Goal: Information Seeking & Learning: Check status

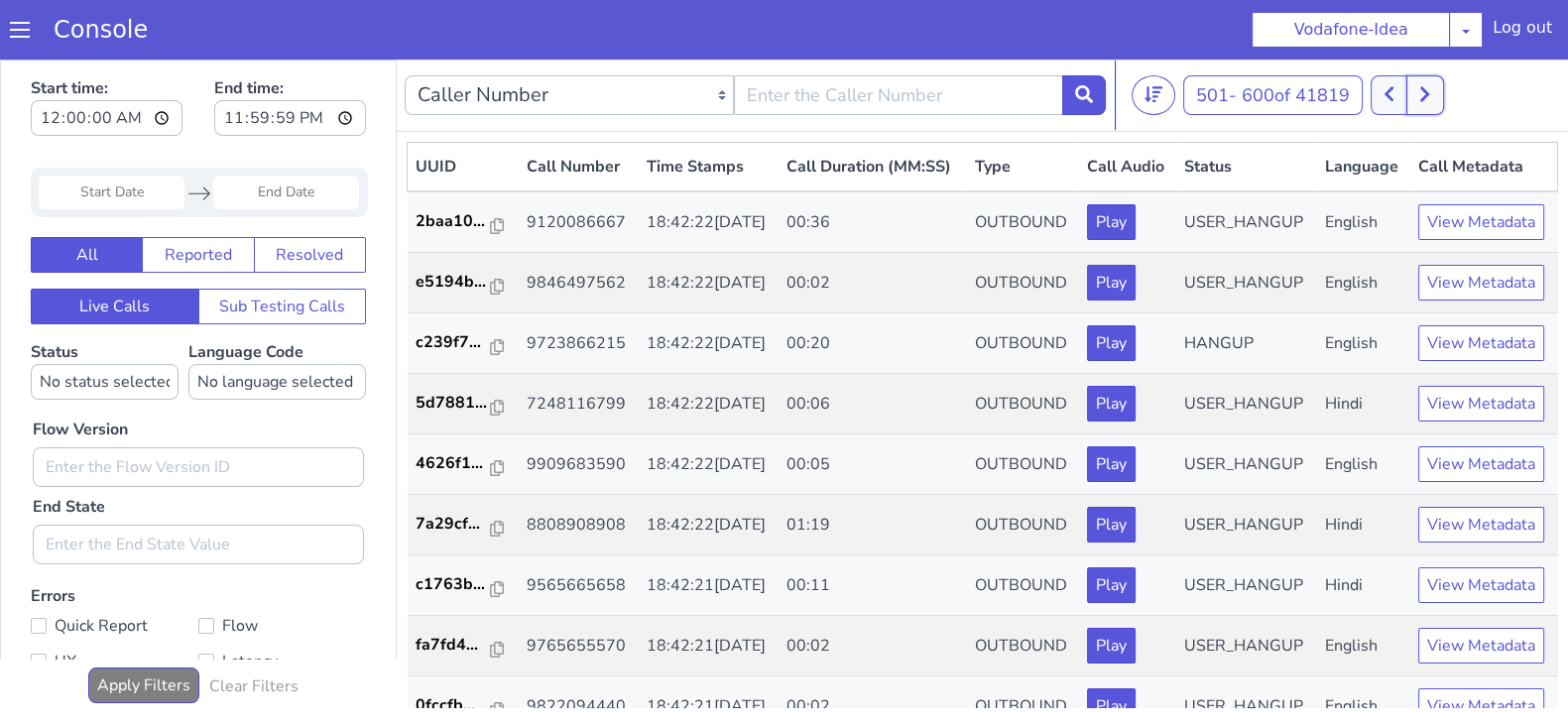
click at [1424, 83] on button at bounding box center [1425, 96] width 37 height 40
click at [1424, 97] on icon at bounding box center [1425, 95] width 11 height 18
drag, startPoint x: 1419, startPoint y: 92, endPoint x: 1395, endPoint y: 94, distance: 24.1
click at [1395, 94] on div at bounding box center [1408, 96] width 74 height 40
click at [1395, 94] on icon at bounding box center [1389, 95] width 11 height 18
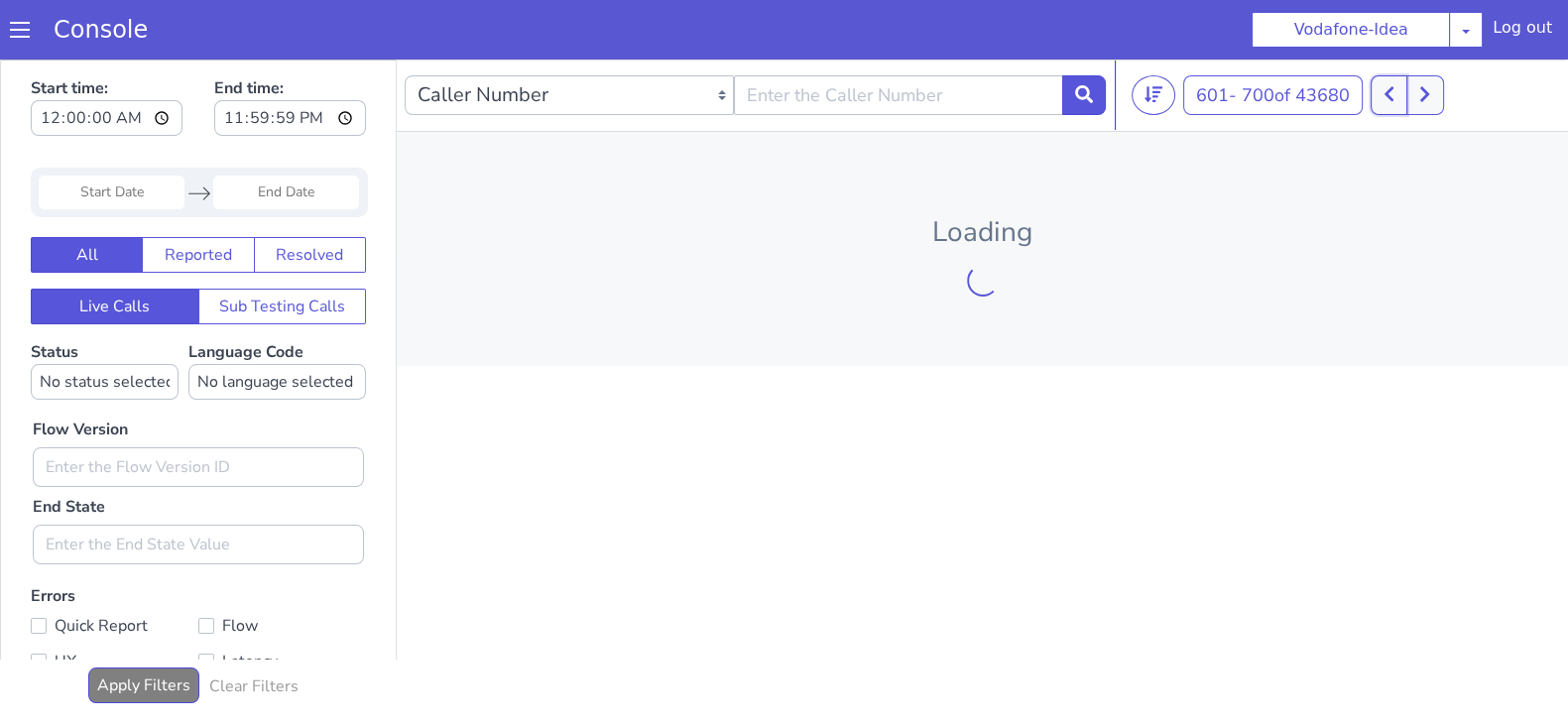
click at [1395, 94] on icon at bounding box center [1389, 95] width 11 height 18
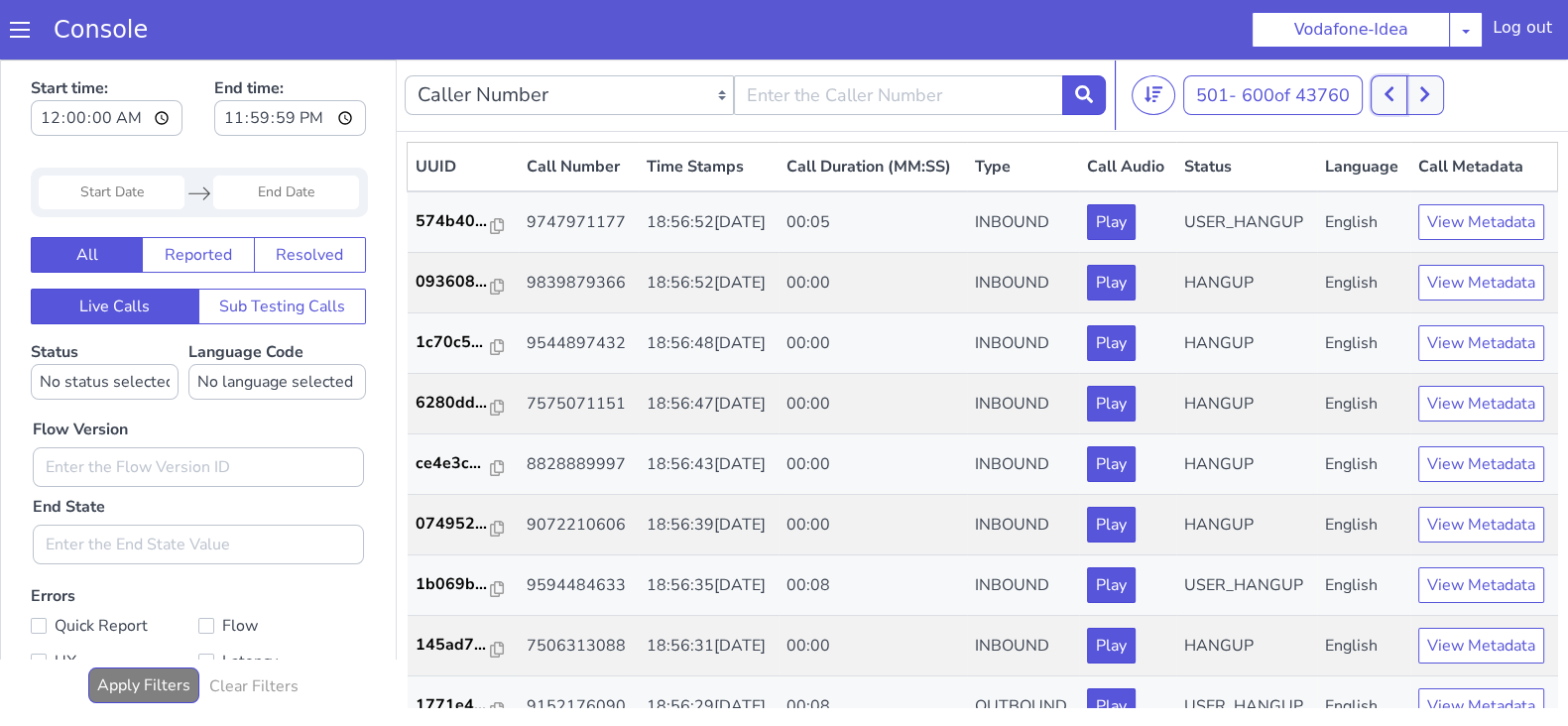
click at [1395, 94] on icon at bounding box center [1389, 95] width 11 height 18
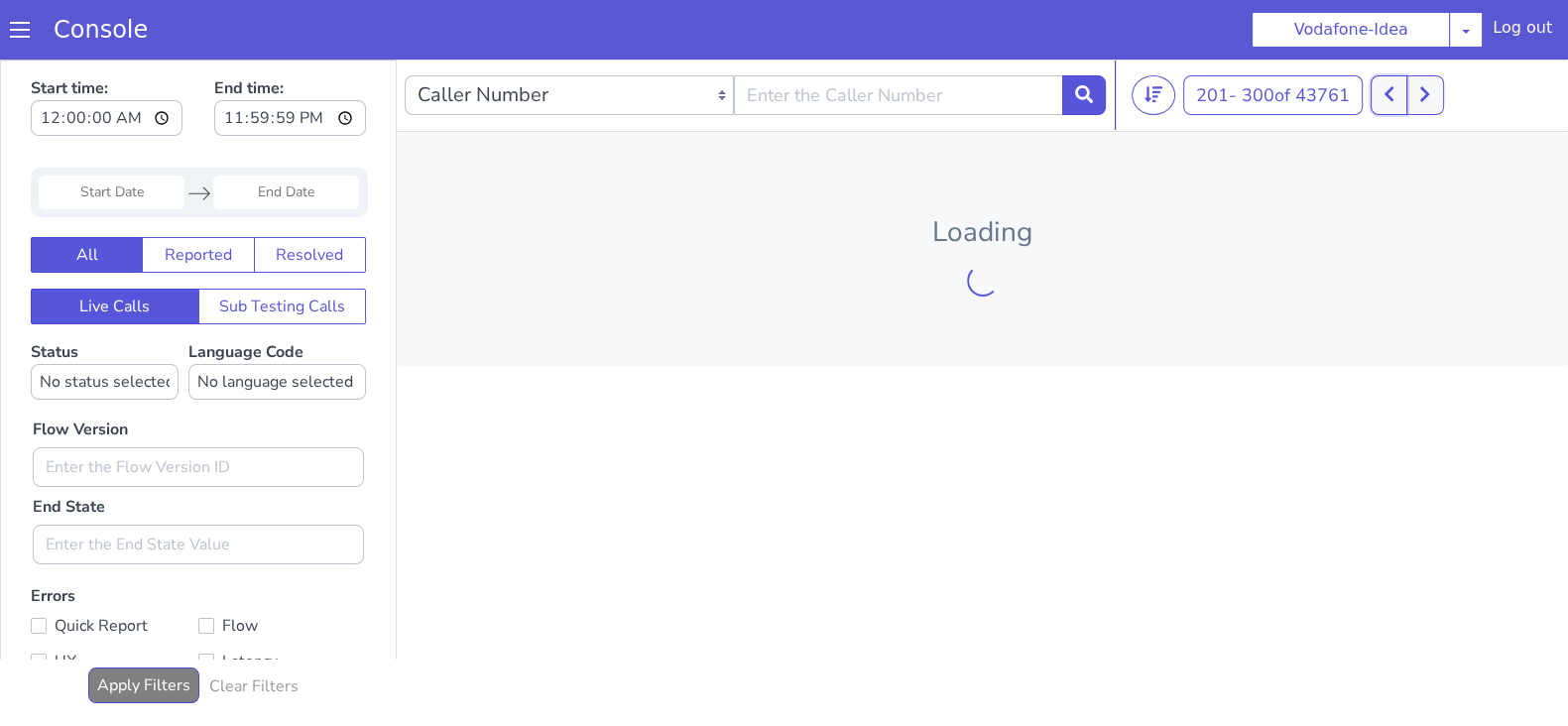
click at [1395, 94] on icon at bounding box center [1389, 95] width 11 height 18
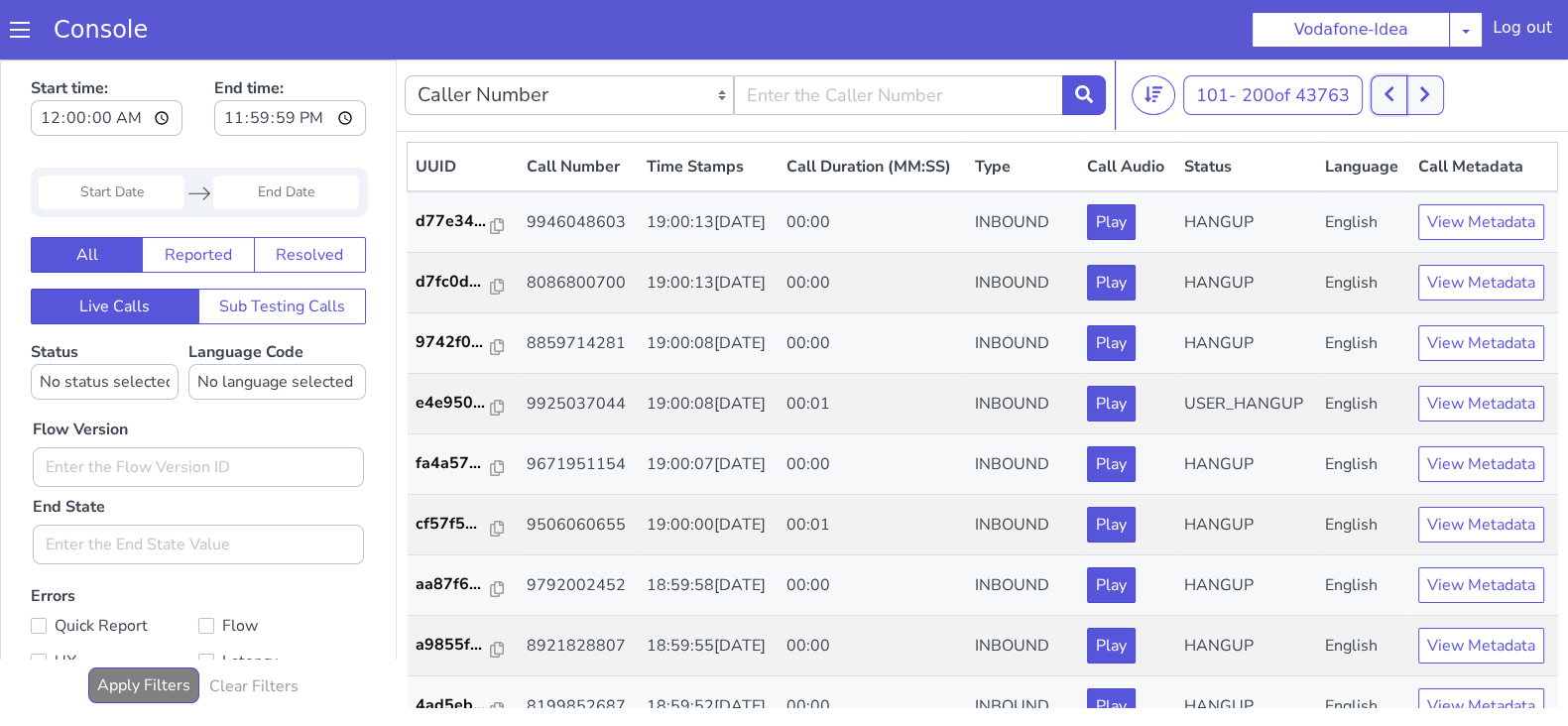
click at [1395, 94] on icon at bounding box center [1389, 95] width 11 height 18
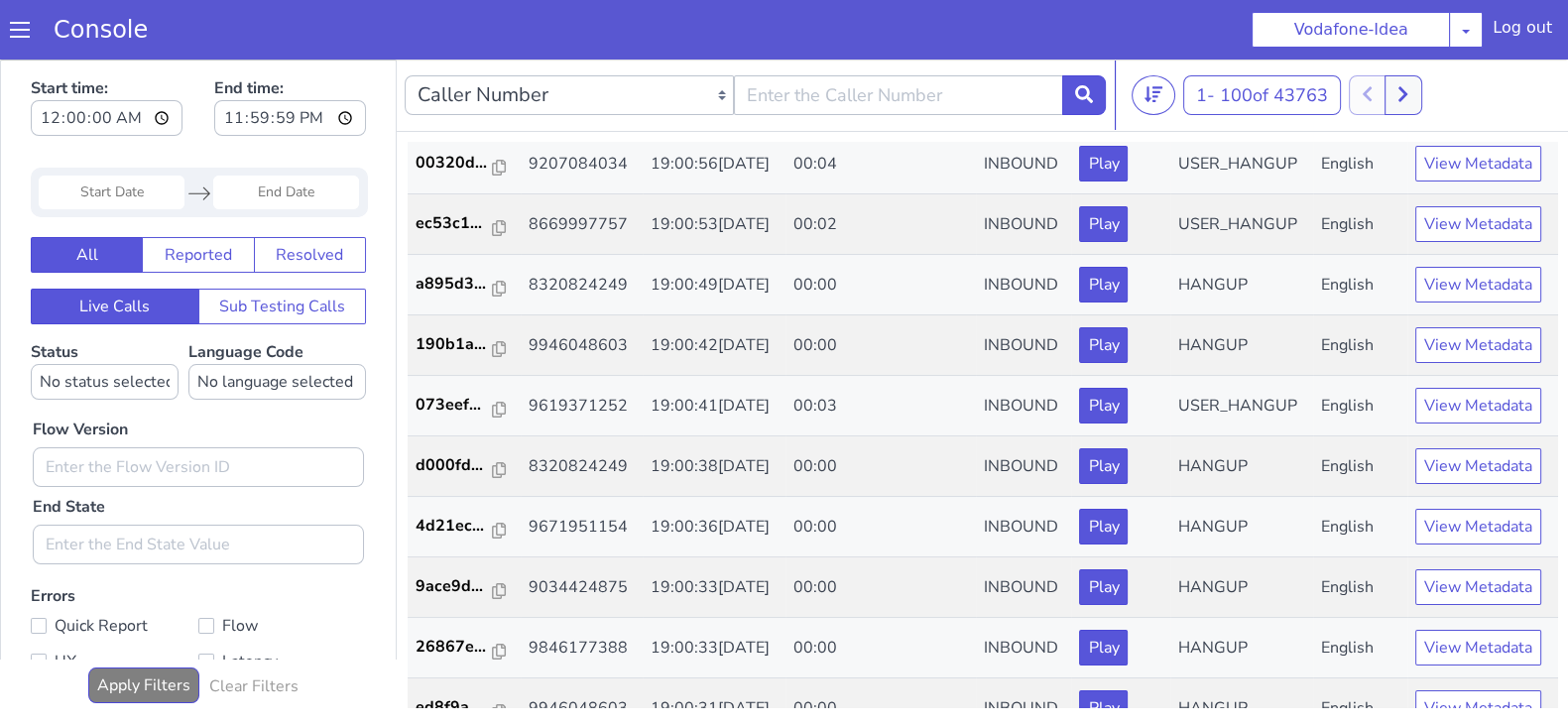
scroll to position [5105, 0]
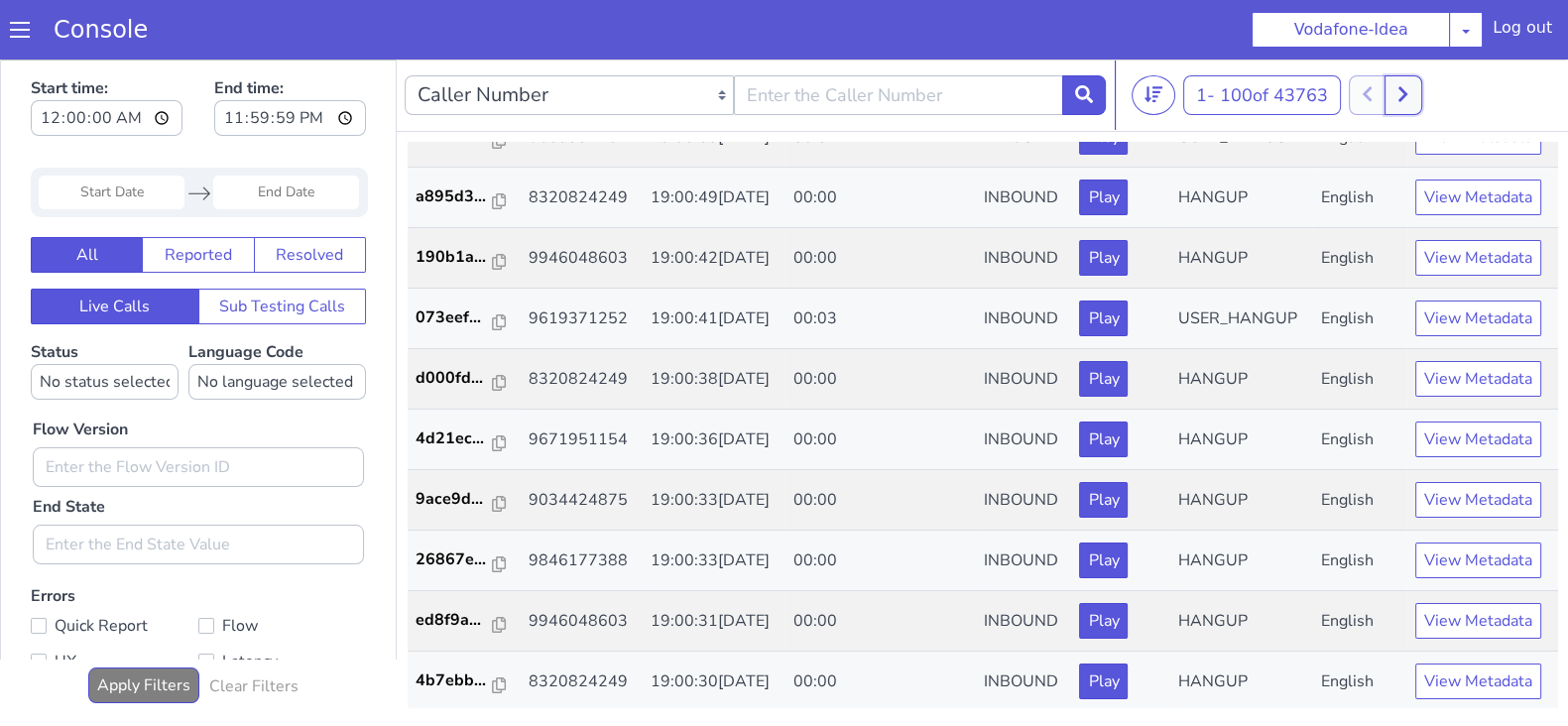
click at [1409, 91] on icon at bounding box center [1403, 95] width 11 height 18
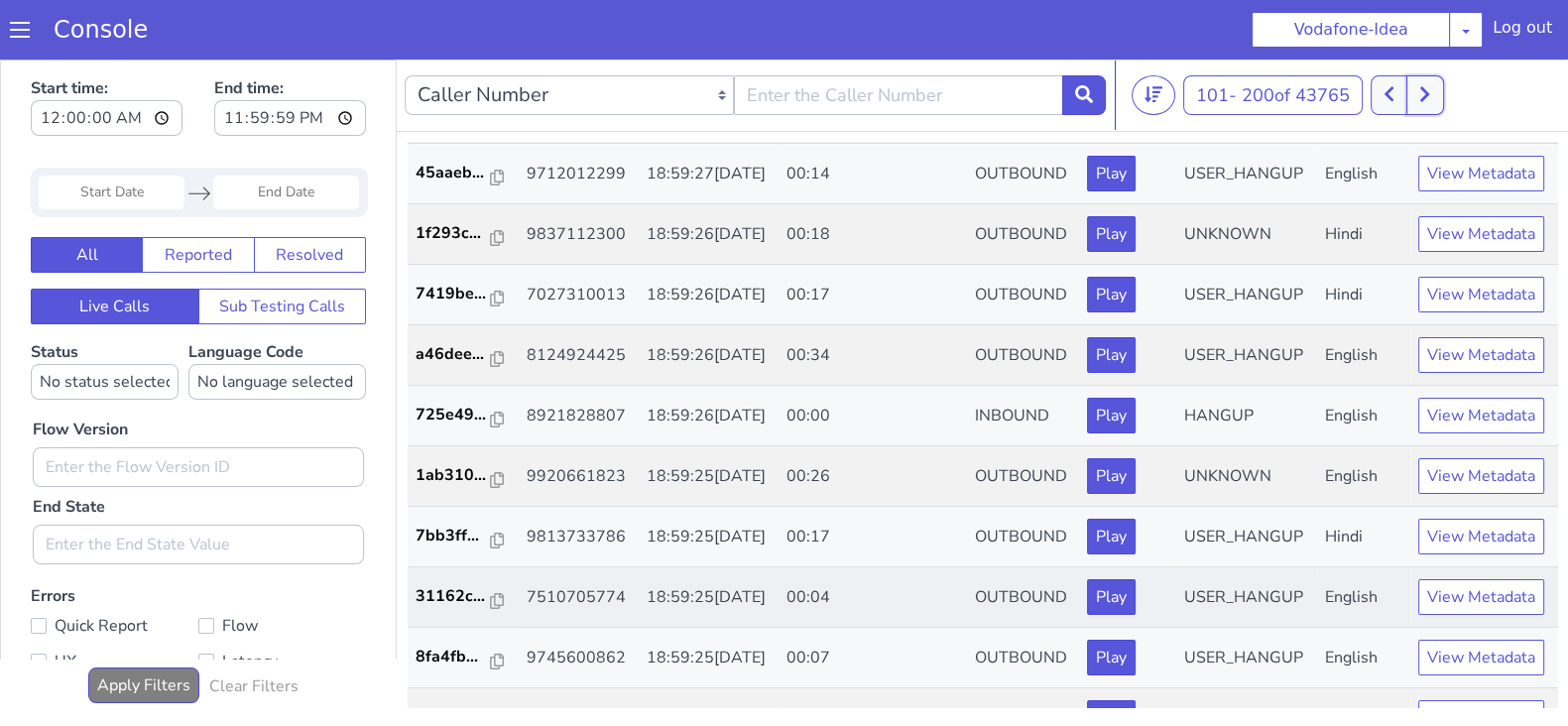
scroll to position [1360, 0]
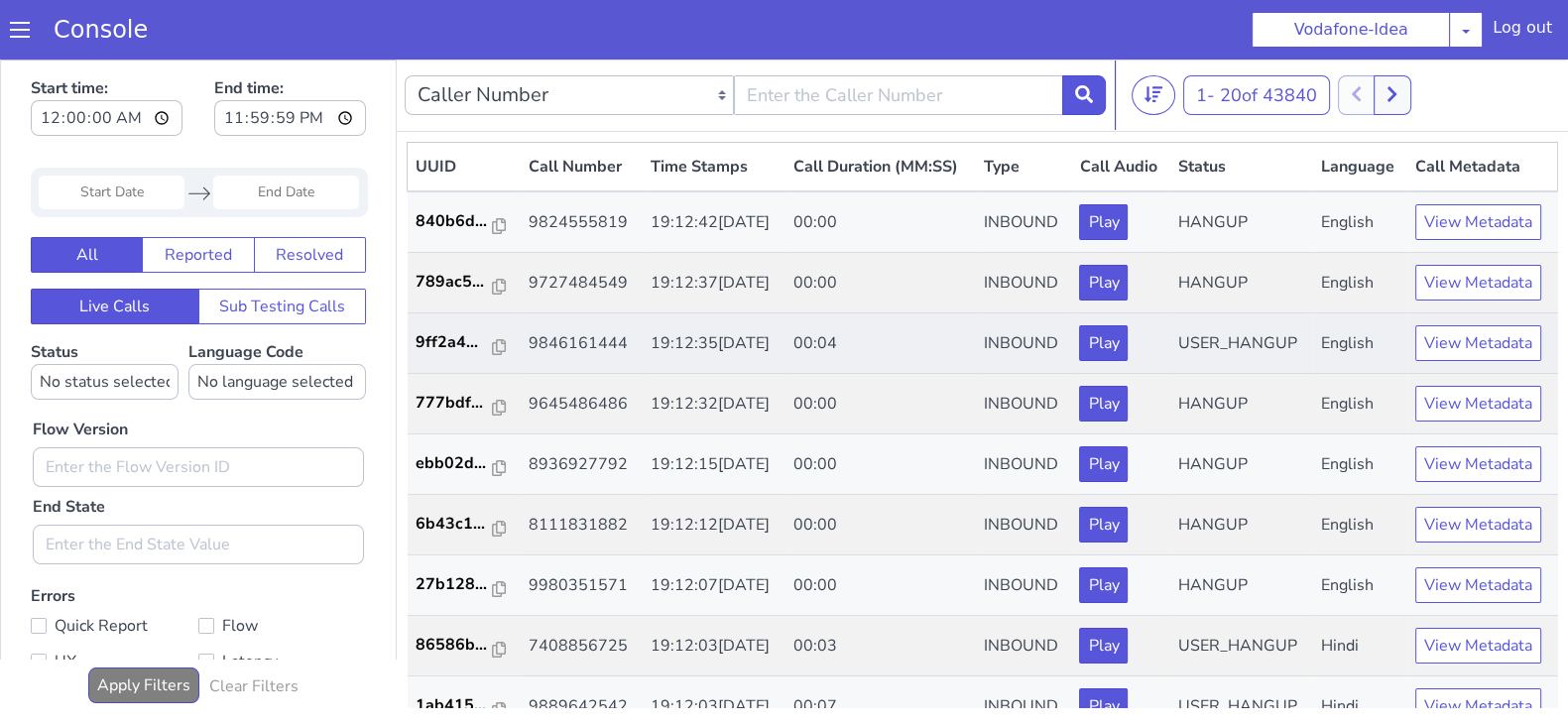
scroll to position [951, 0]
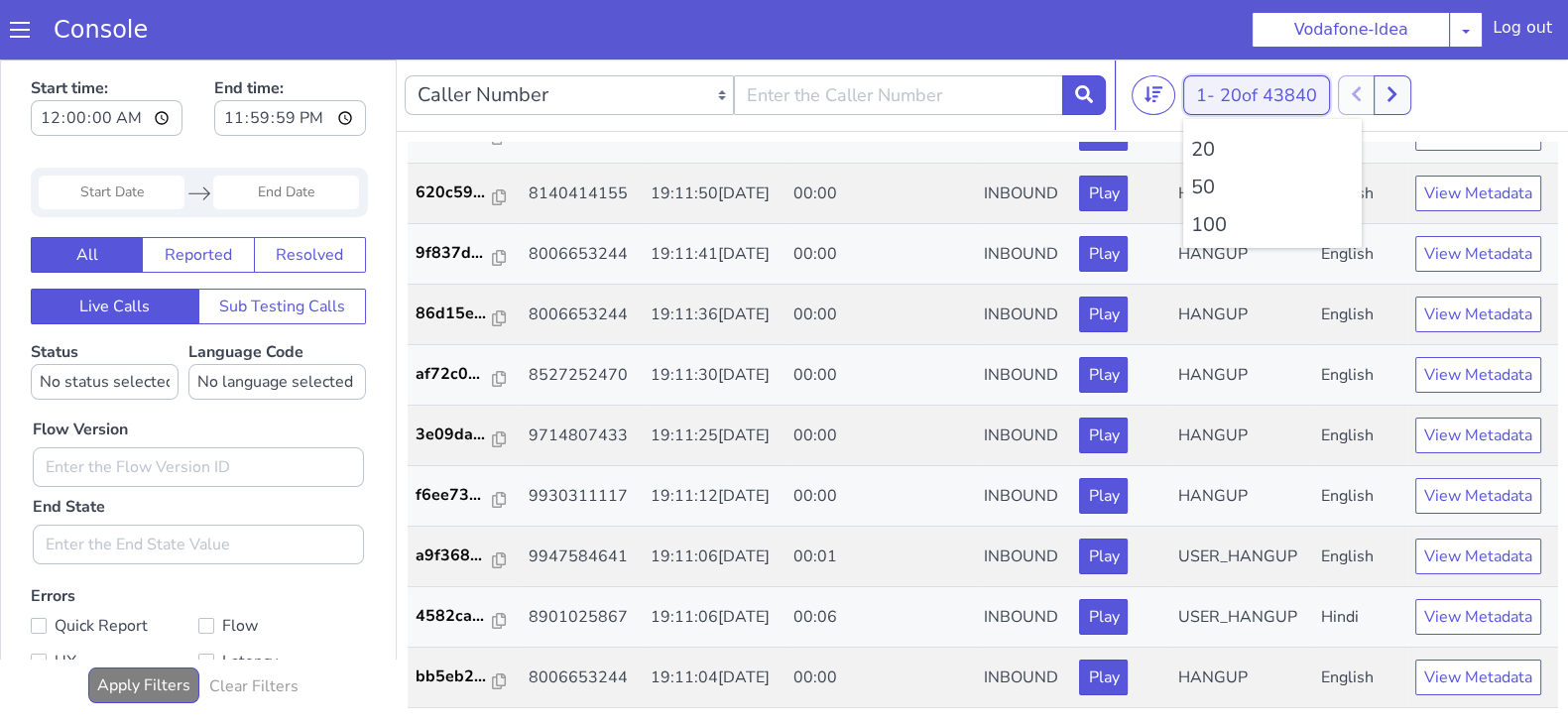
click at [1215, 82] on button "1 - 20 of 43840" at bounding box center [1256, 96] width 146 height 40
click at [1209, 219] on li "100" at bounding box center [1272, 225] width 162 height 30
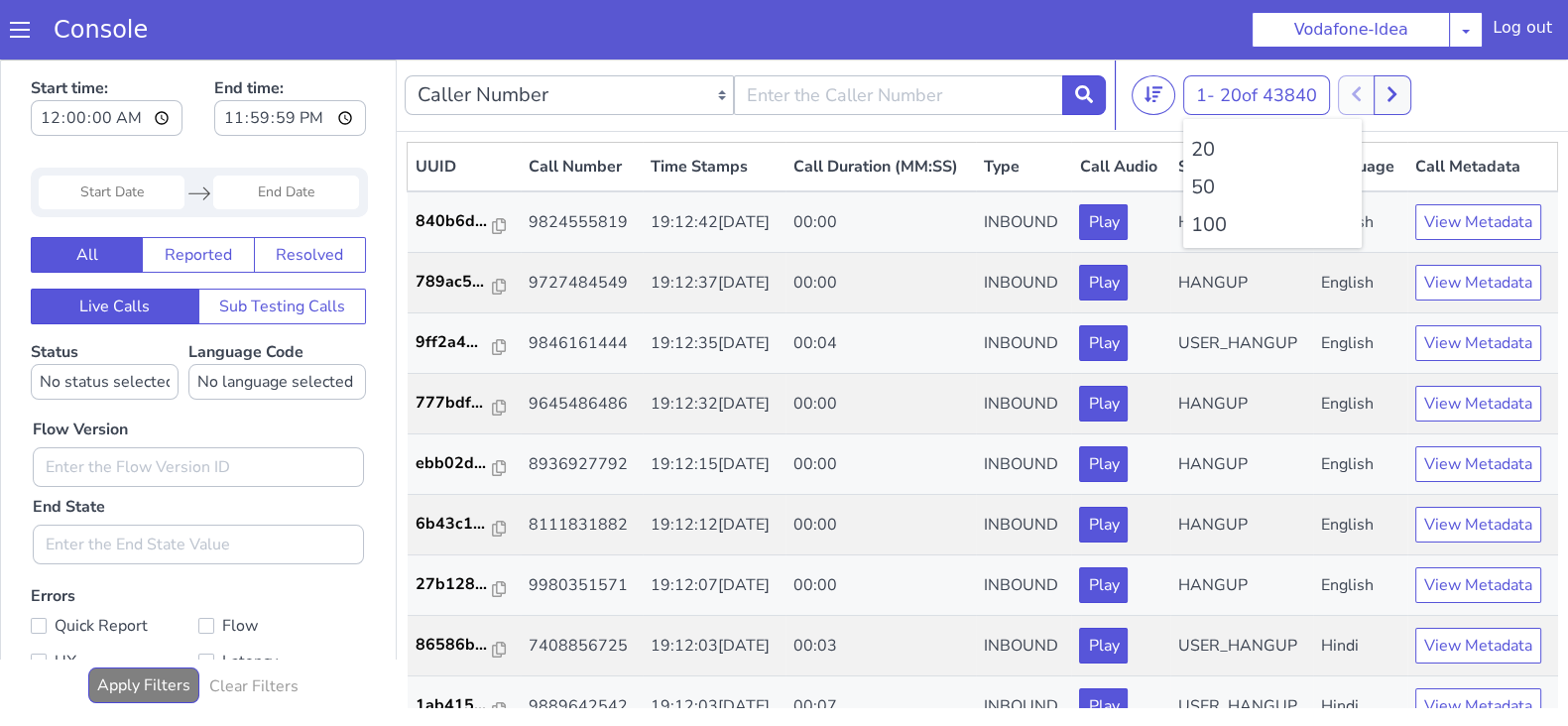
click at [1209, 219] on li "100" at bounding box center [1272, 225] width 162 height 30
click at [1410, 79] on button at bounding box center [1392, 96] width 37 height 40
click at [1224, 96] on span "20 of 43840" at bounding box center [1269, 96] width 98 height 24
click at [1207, 217] on li "100" at bounding box center [1272, 225] width 162 height 30
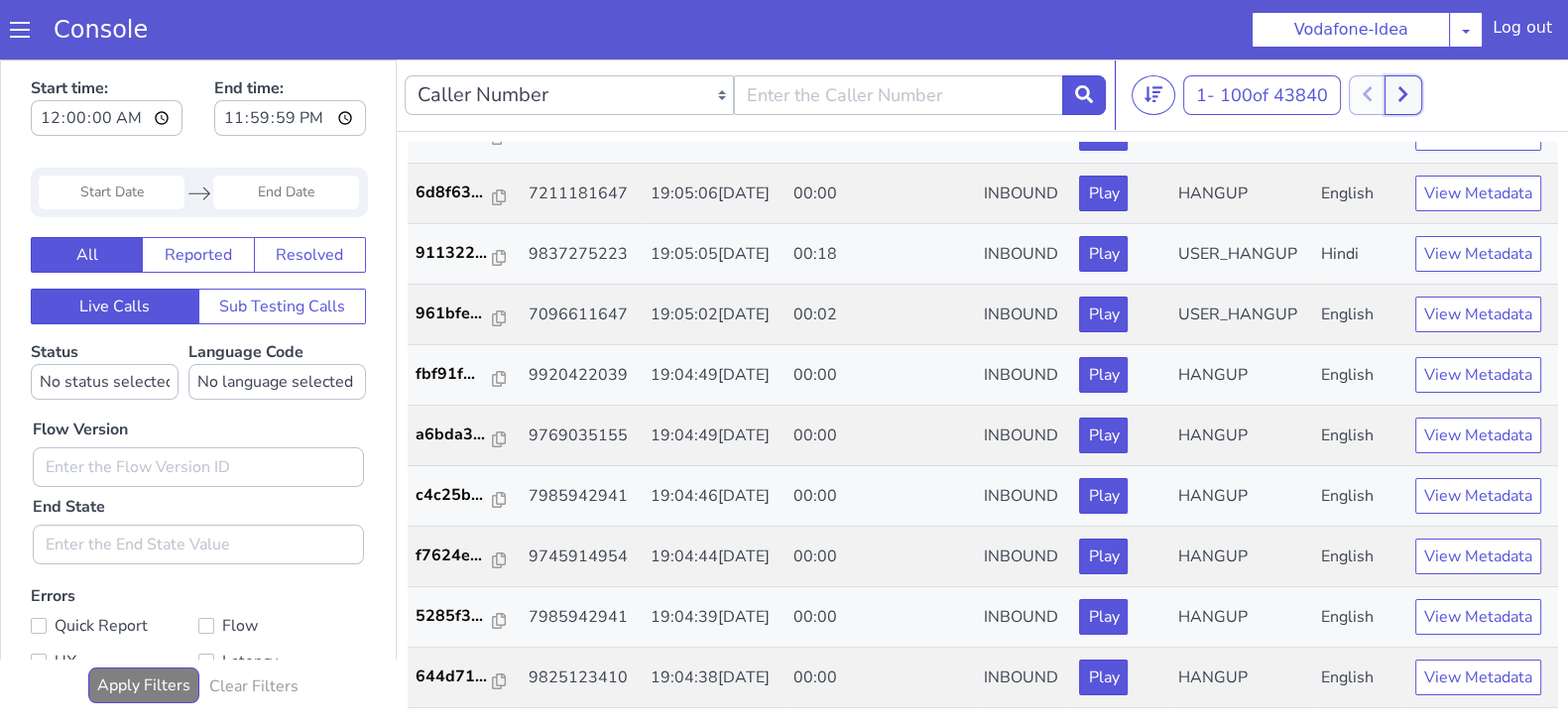
scroll to position [689, 0]
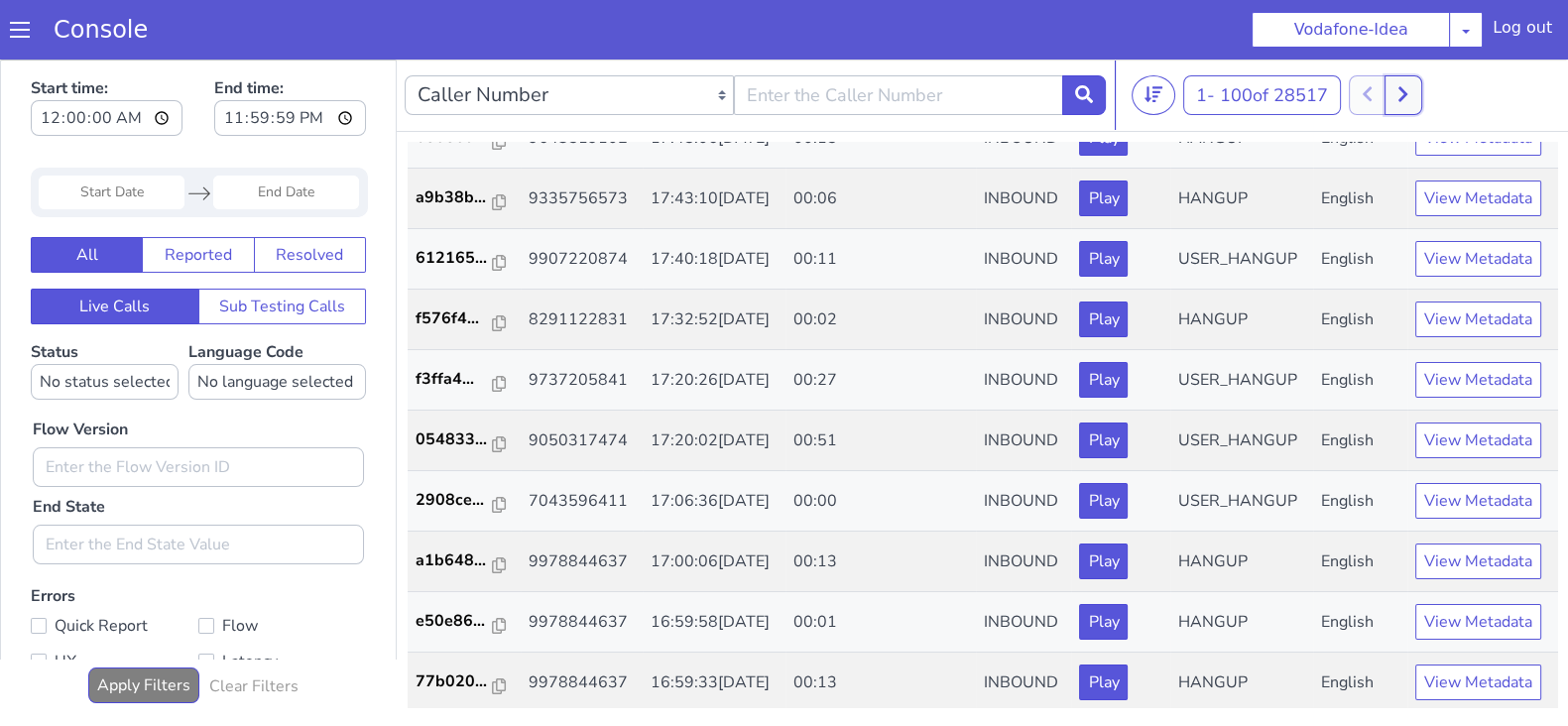
click at [1407, 86] on icon at bounding box center [1403, 95] width 11 height 18
